Goal: Register for event/course

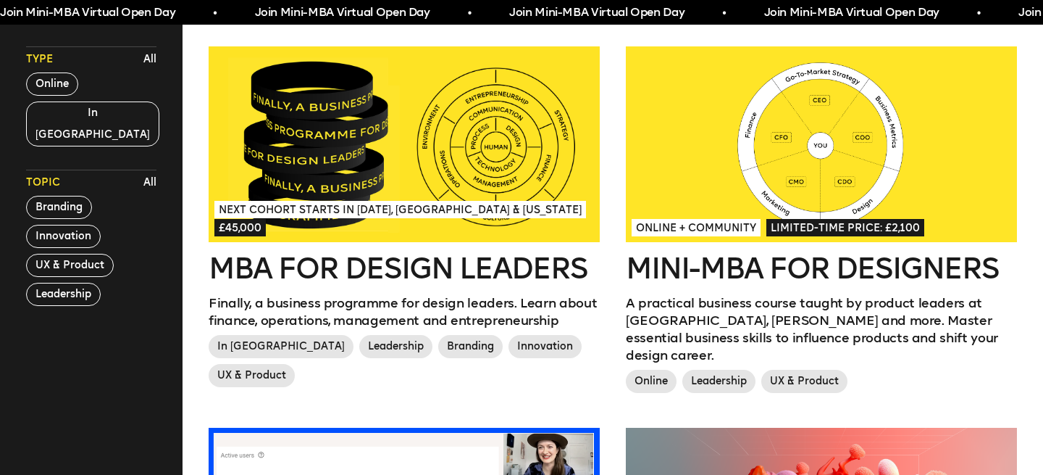
scroll to position [427, 0]
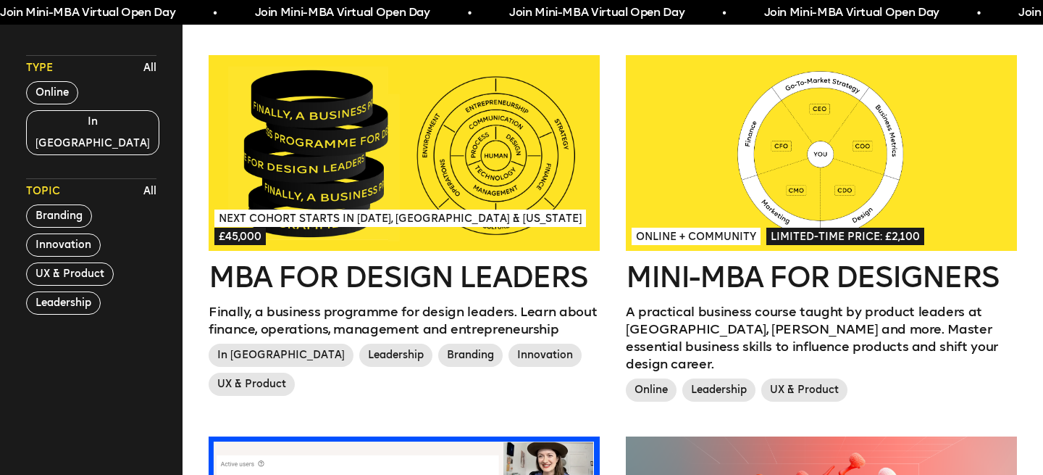
click at [738, 174] on div at bounding box center [821, 153] width 391 height 196
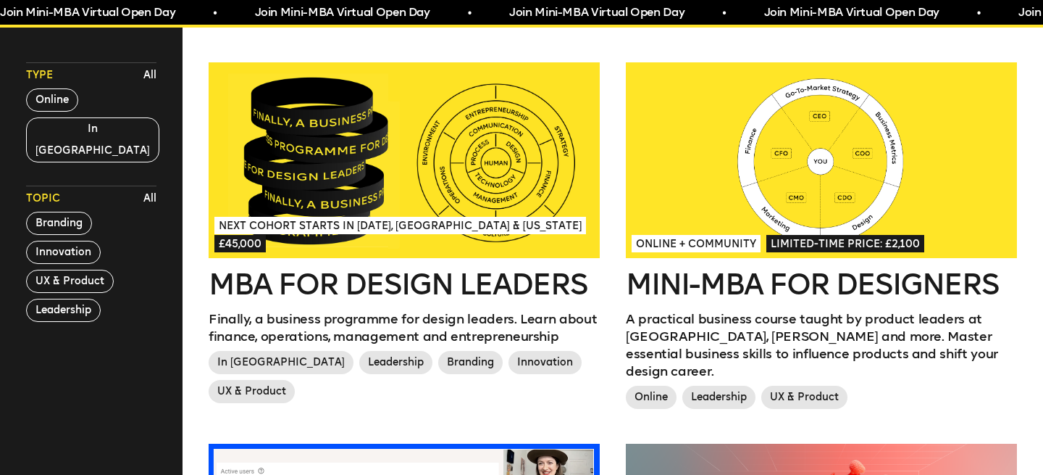
scroll to position [0, 0]
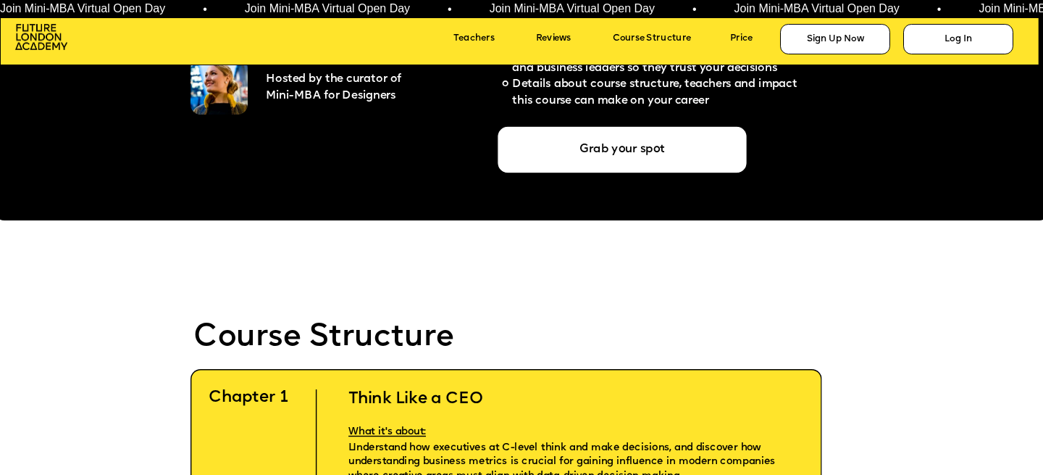
scroll to position [2970, 0]
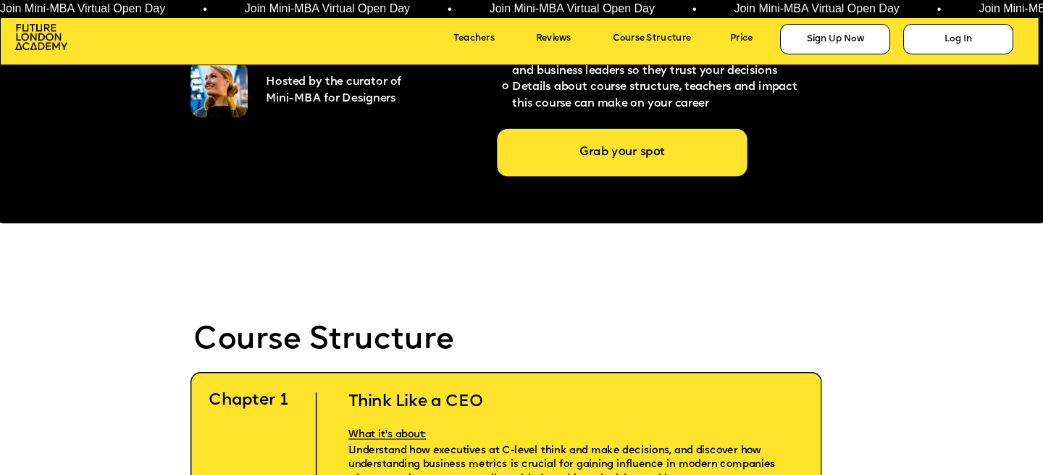
click at [628, 157] on div "Grab your spot" at bounding box center [623, 153] width 250 height 48
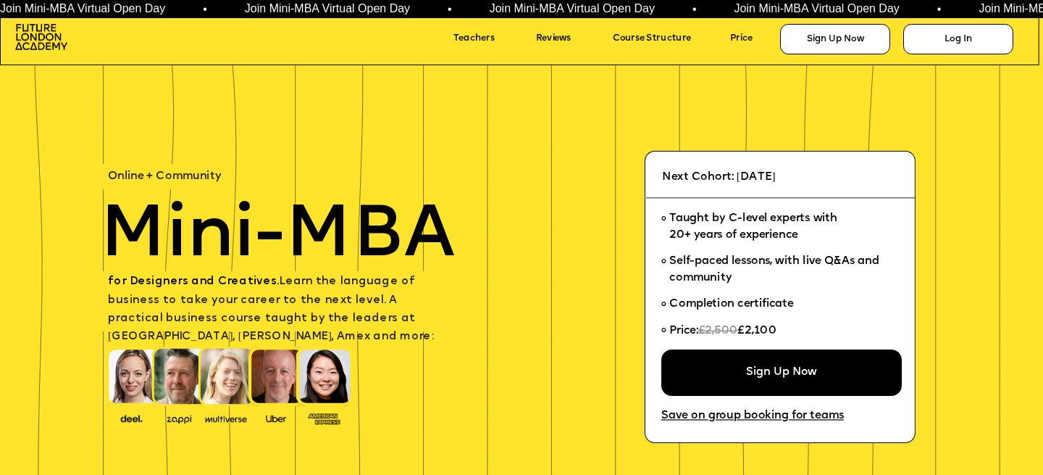
scroll to position [2970, 0]
